Goal: Task Accomplishment & Management: Manage account settings

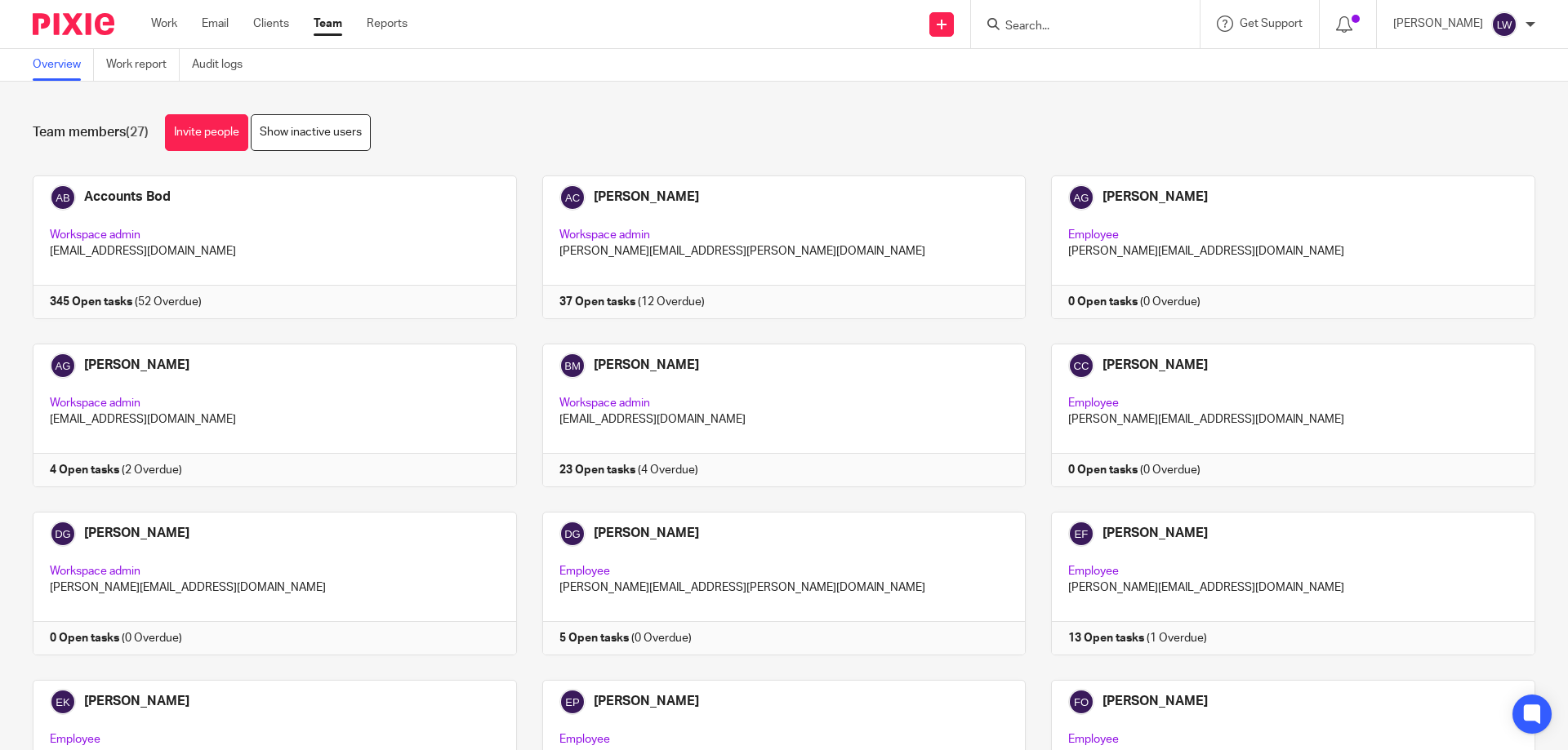
click at [1019, 24] on input "Search" at bounding box center [1077, 27] width 147 height 15
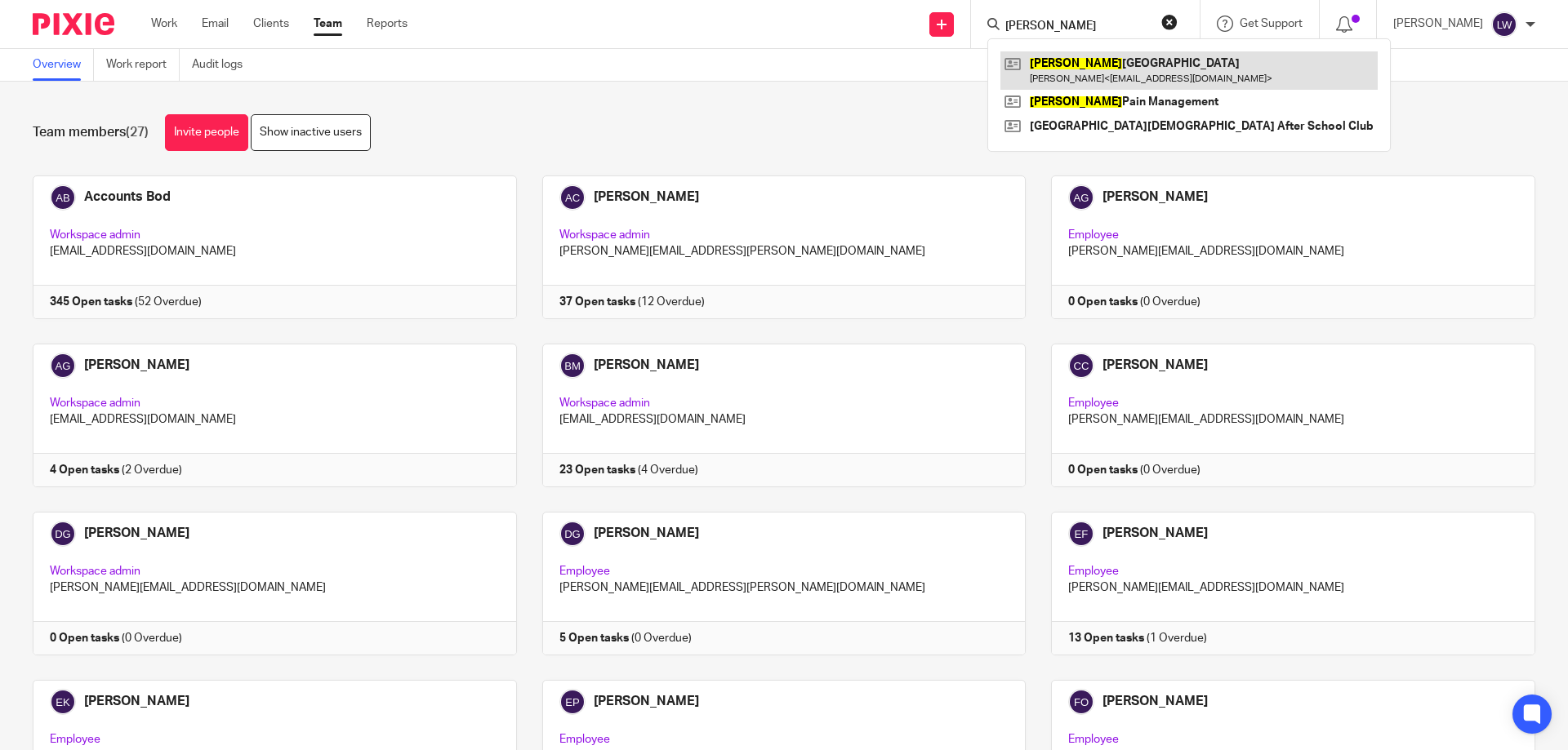
type input "[PERSON_NAME]"
click at [1113, 74] on link at bounding box center [1189, 69] width 377 height 37
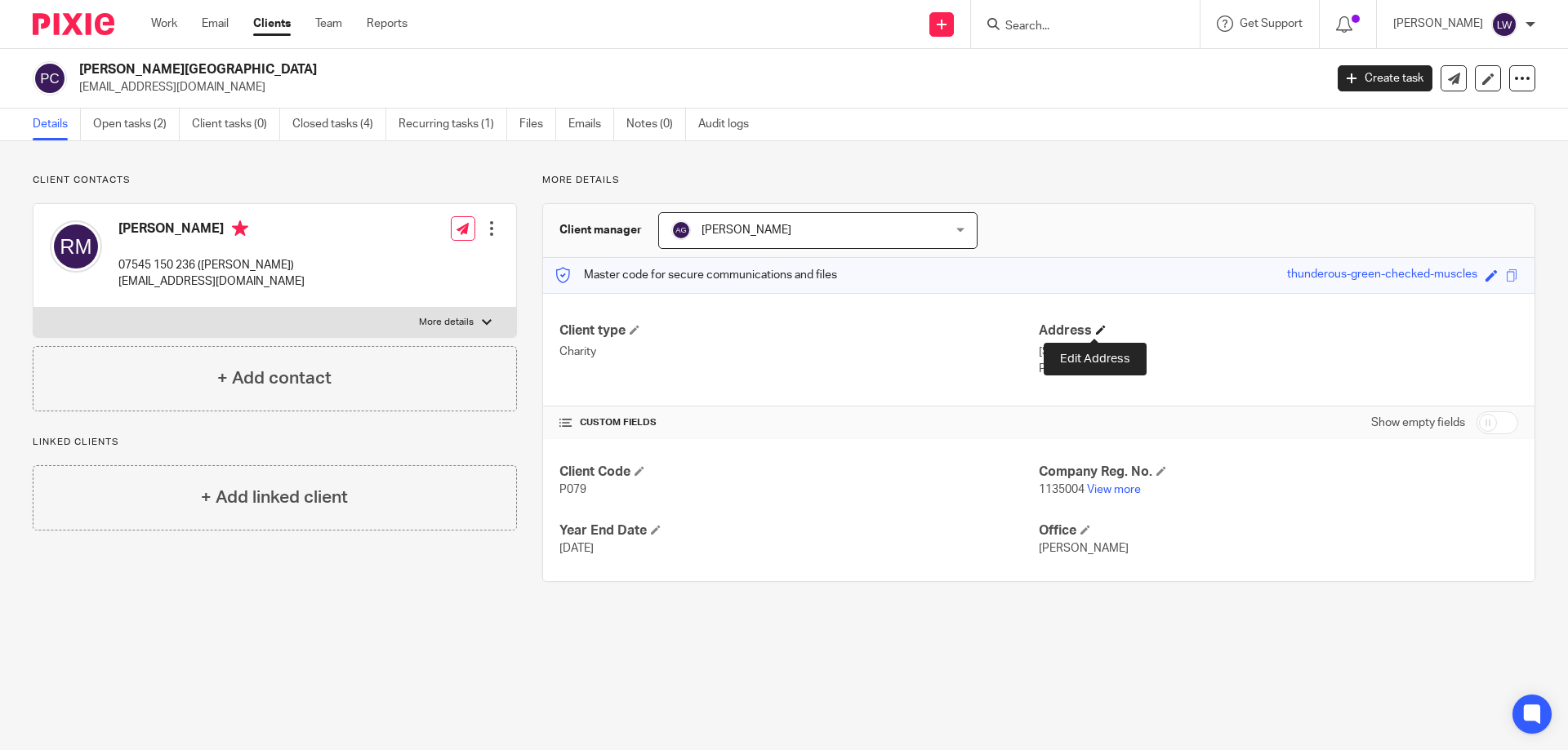
click at [1096, 329] on span at bounding box center [1100, 330] width 10 height 10
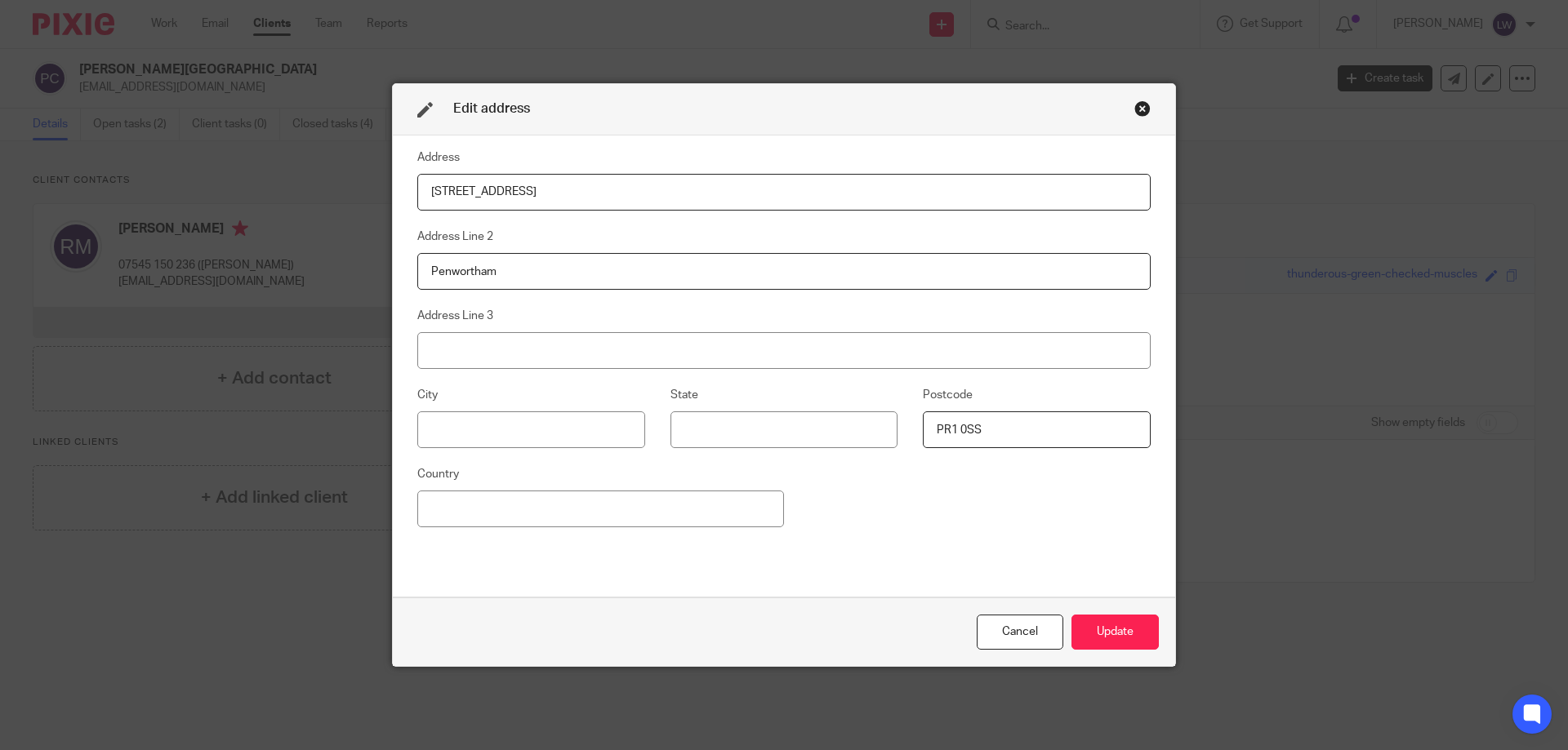
click at [529, 189] on input "11 Moorhey Drive" at bounding box center [784, 192] width 733 height 36
type input "17 Keats Way"
drag, startPoint x: 491, startPoint y: 265, endPoint x: 515, endPoint y: 276, distance: 26.4
click at [494, 265] on input "Penwortham" at bounding box center [784, 271] width 733 height 36
type input "P"
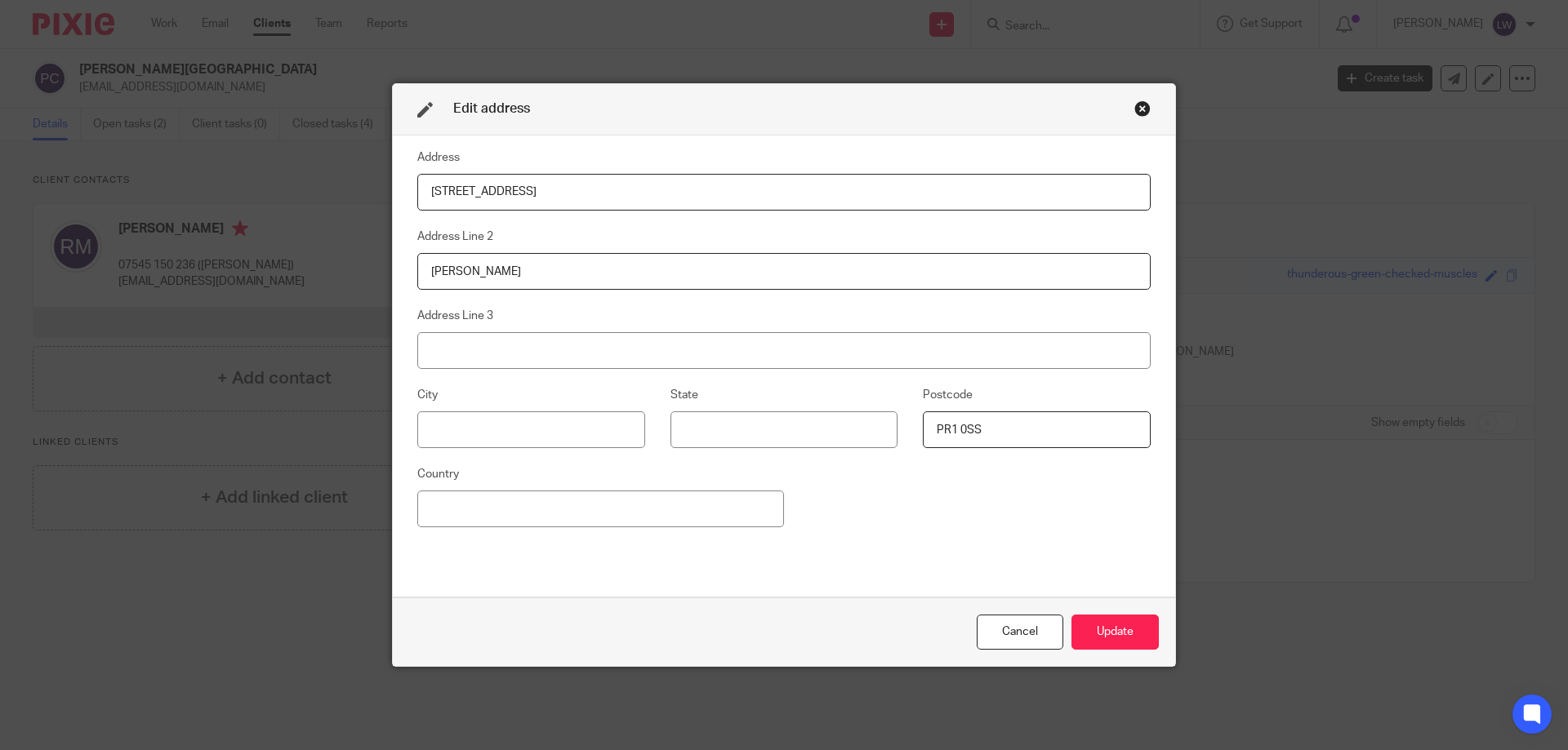
type input "Cottam"
click at [434, 429] on input at bounding box center [530, 429] width 228 height 36
type input "[PERSON_NAME]"
click at [987, 432] on input "PR1 0SS" at bounding box center [1036, 429] width 228 height 36
type input "P"
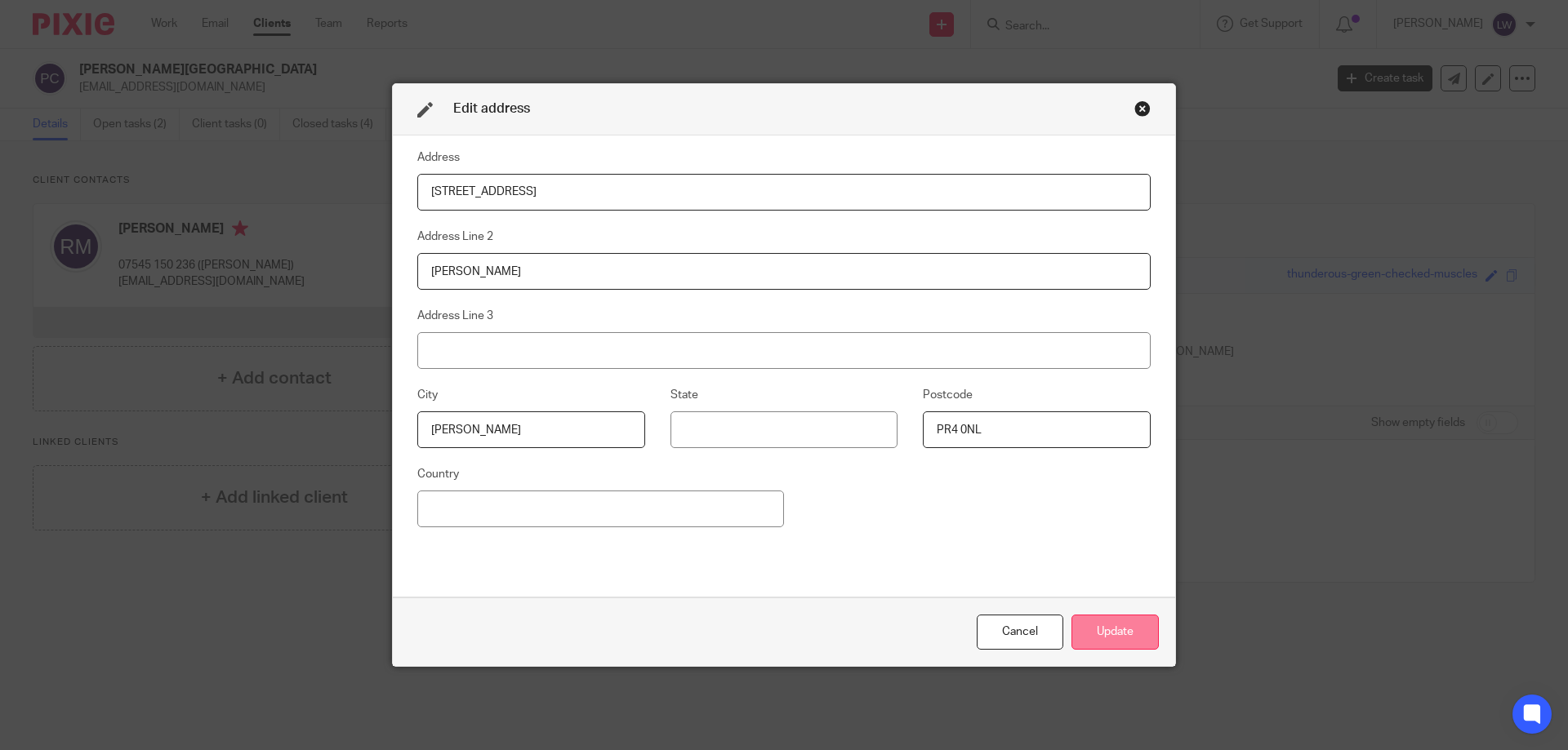
type input "PR4 0NL"
click at [1111, 628] on button "Update" at bounding box center [1115, 632] width 88 height 35
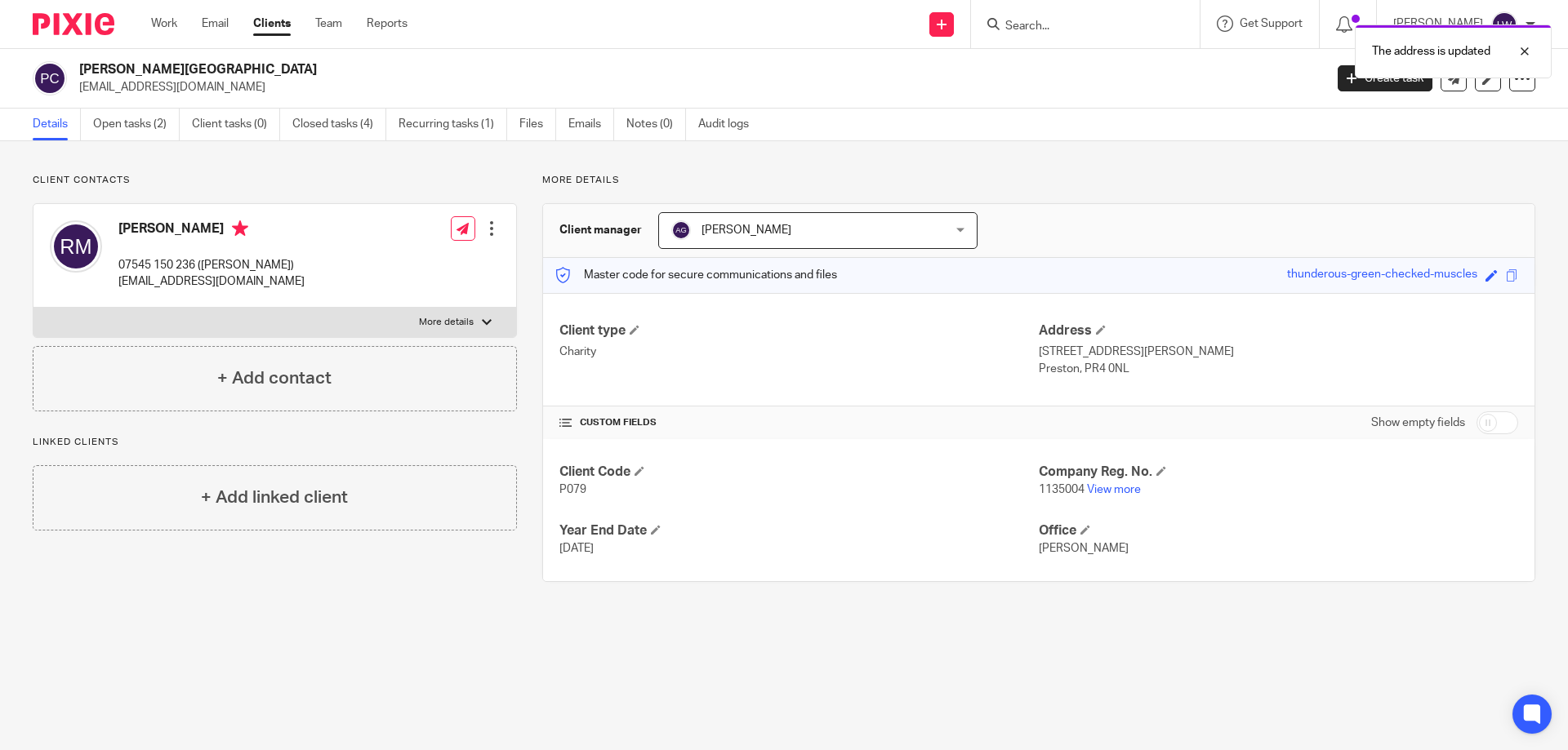
click at [488, 227] on div at bounding box center [491, 228] width 17 height 17
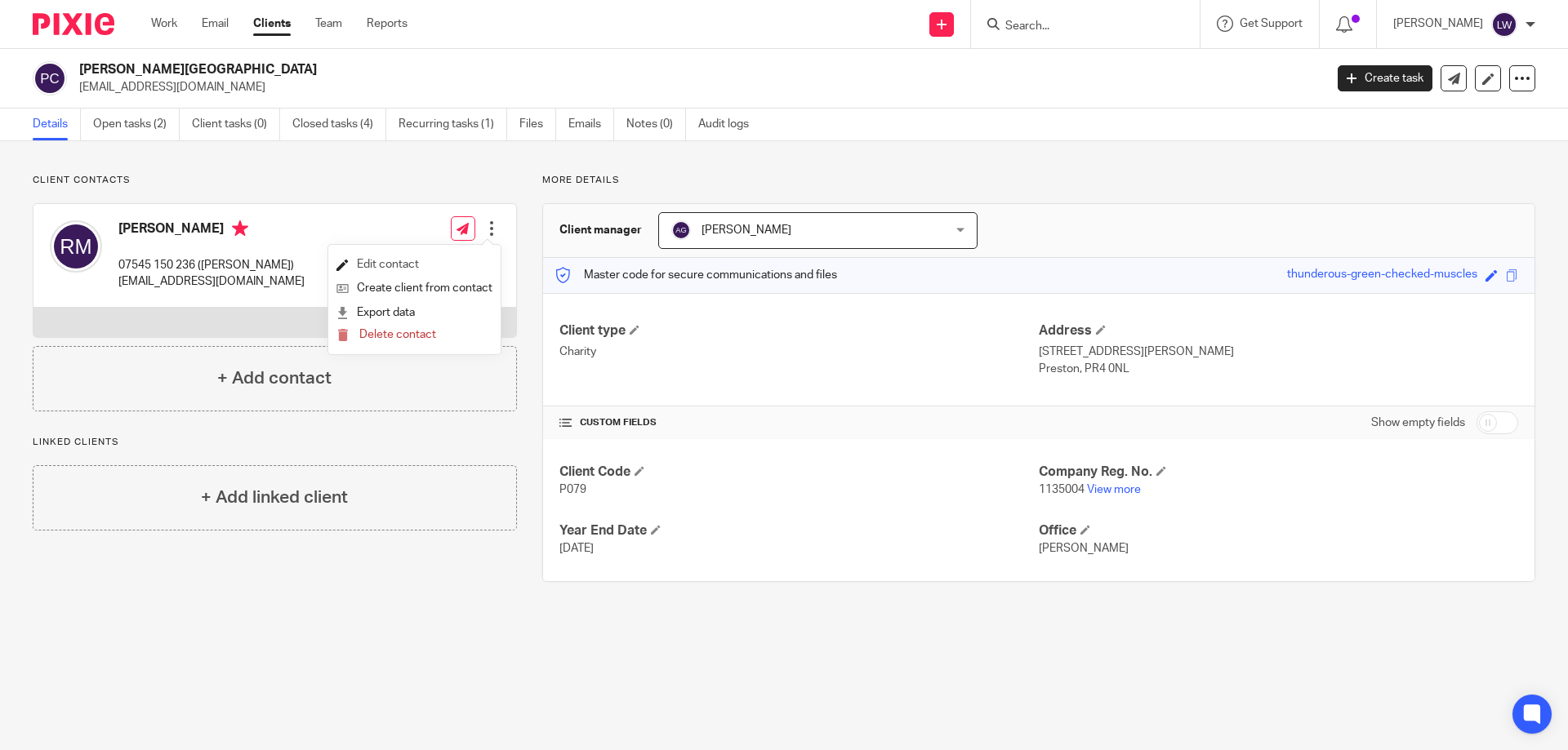
click at [408, 263] on link "Edit contact" at bounding box center [415, 265] width 156 height 24
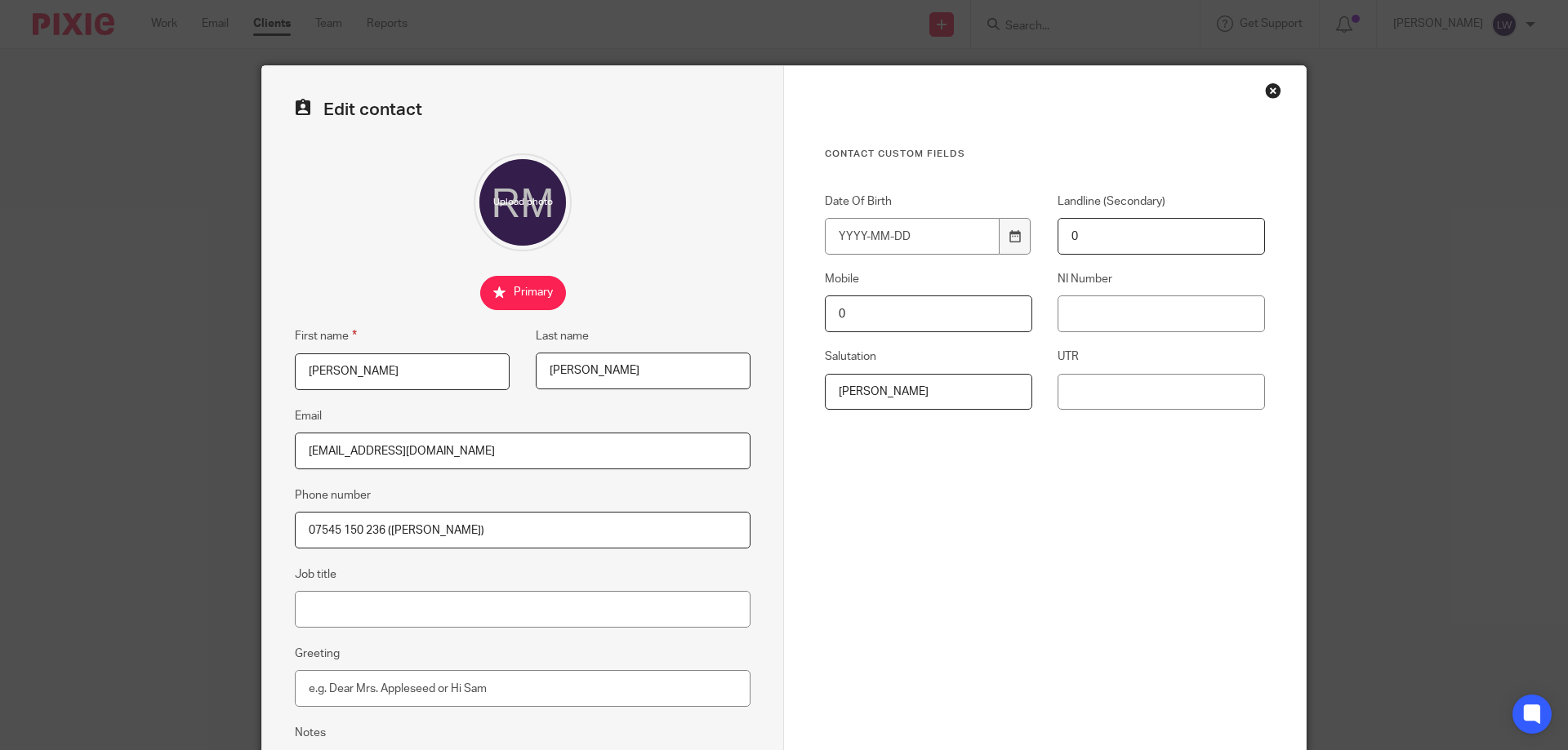
click at [327, 370] on input "Rob" at bounding box center [402, 371] width 215 height 36
type input "R"
type input "Amanda"
click at [594, 370] on input "Matthews" at bounding box center [643, 370] width 215 height 36
type input "M"
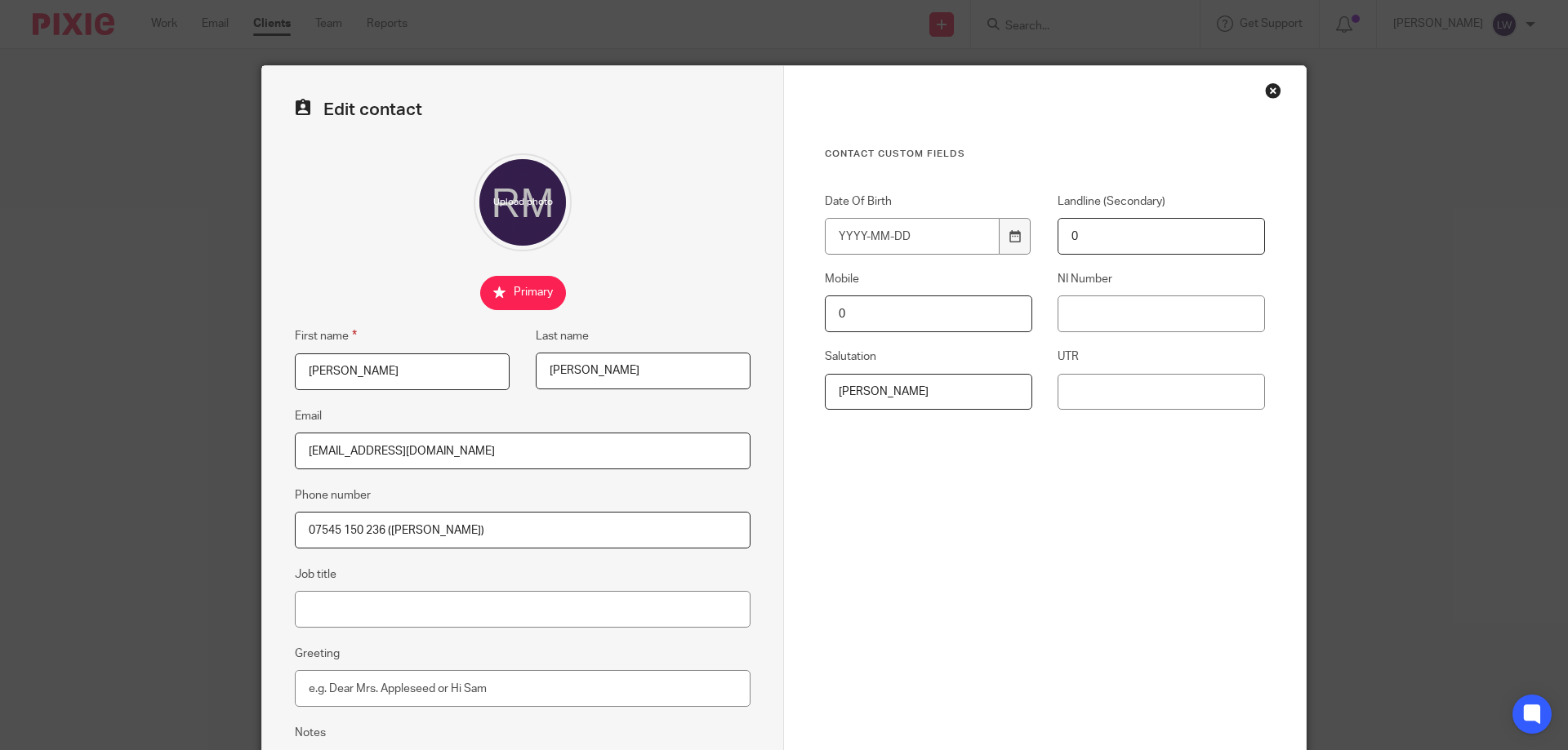
type input "Latham"
drag, startPoint x: 303, startPoint y: 448, endPoint x: 517, endPoint y: 452, distance: 214.0
click at [517, 452] on input "[EMAIL_ADDRESS][DOMAIN_NAME]" at bounding box center [522, 451] width 456 height 36
click at [307, 450] on input "Email" at bounding box center [522, 451] width 456 height 36
paste input "Amandalathamcircuit@outlook.com"
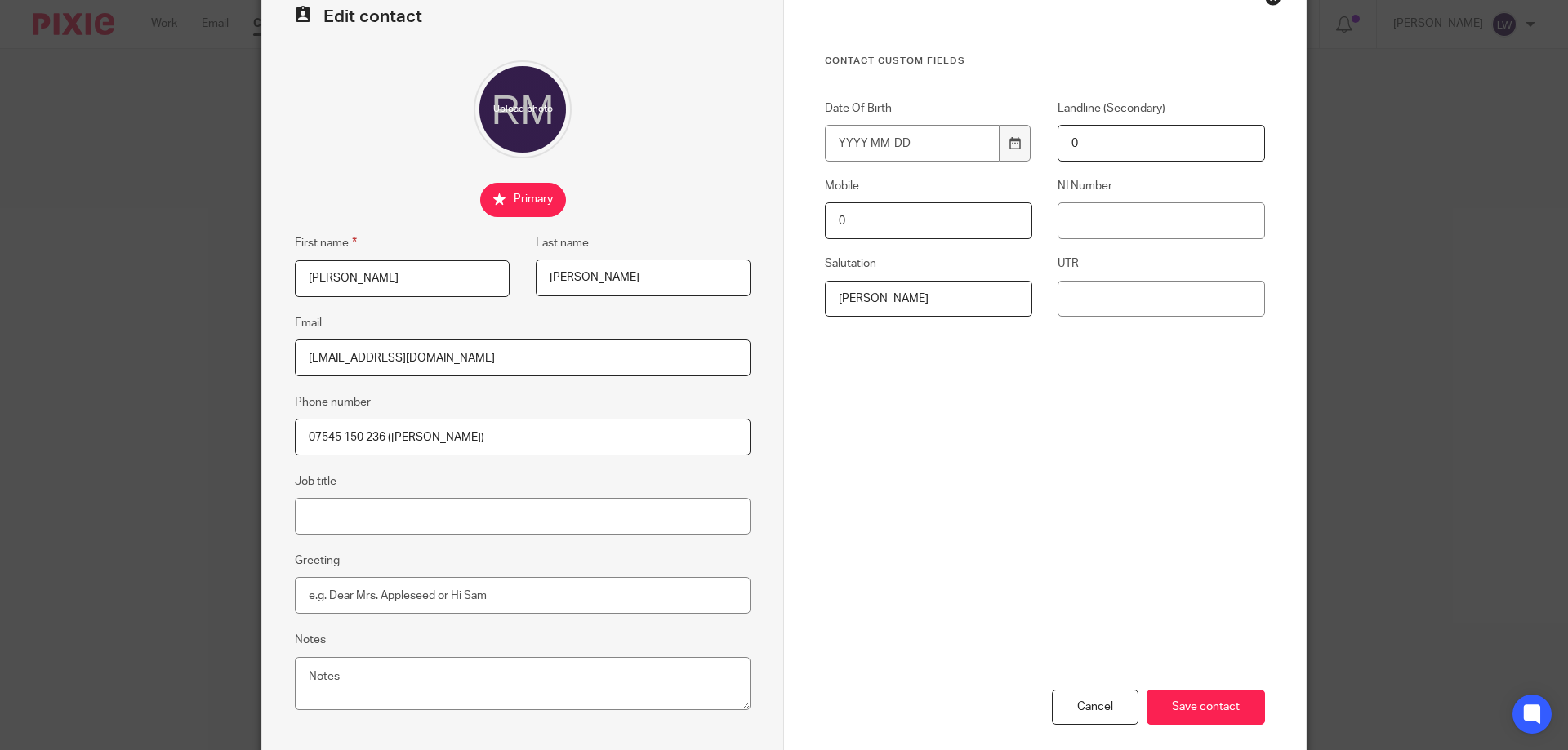
scroll to position [174, 0]
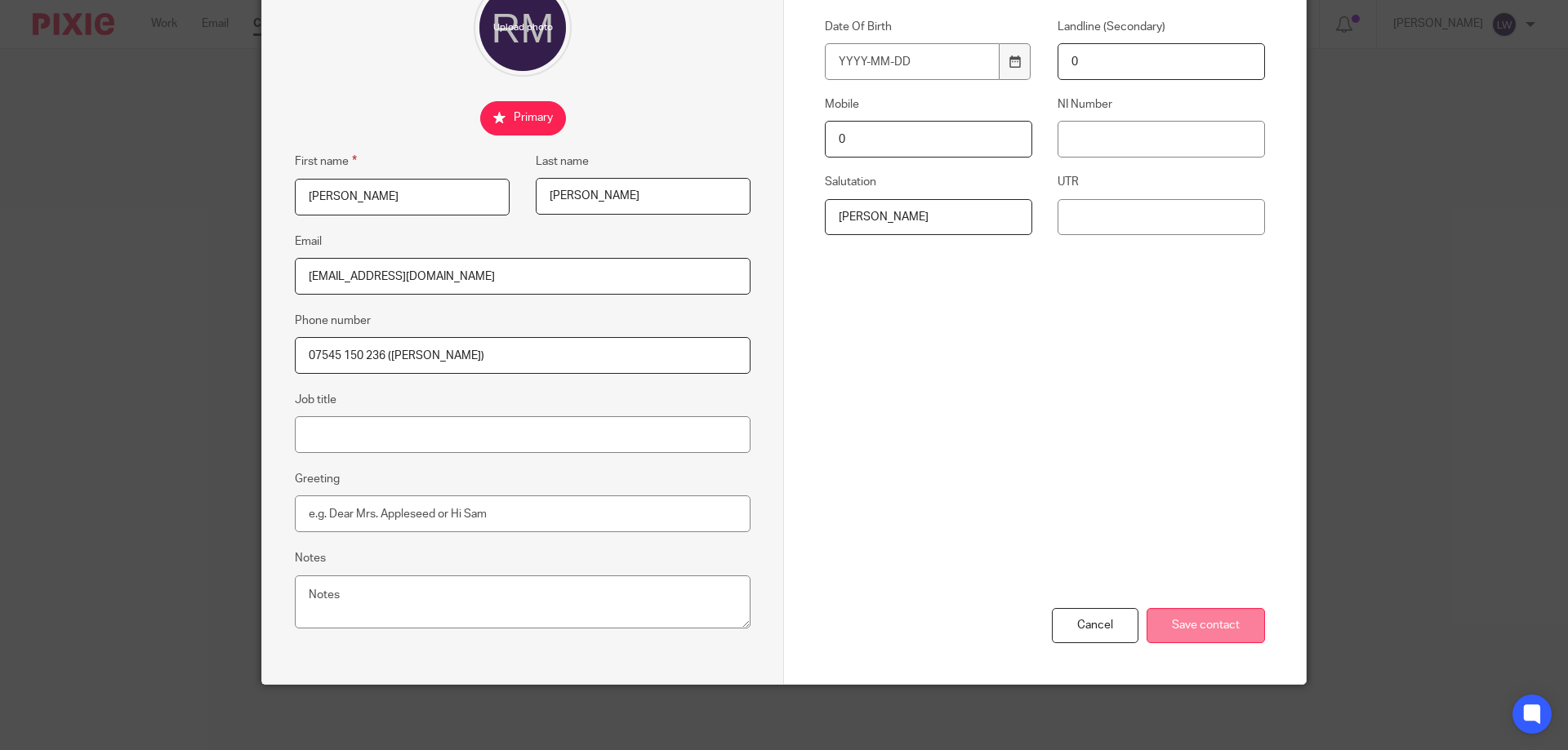
type input "Amandalathamcircuit@outlook.com"
click at [1200, 628] on input "Save contact" at bounding box center [1205, 625] width 118 height 35
